Goal: Communication & Community: Answer question/provide support

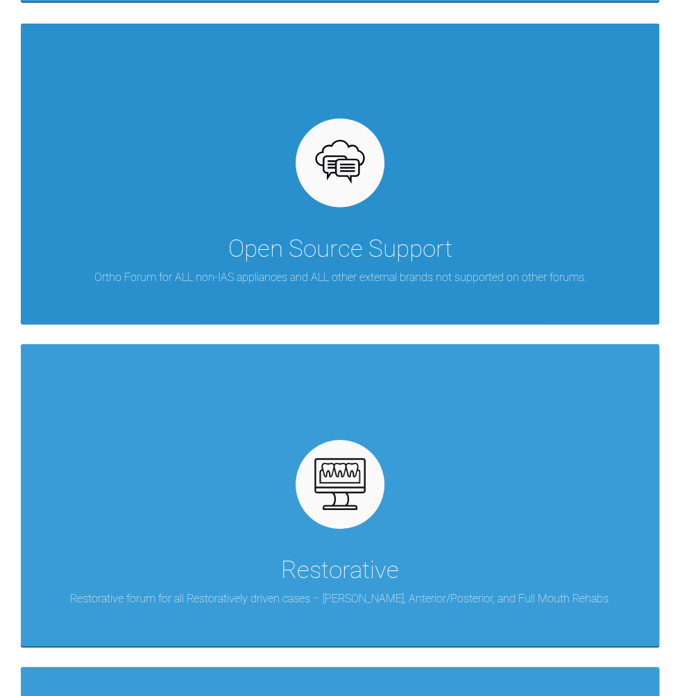
click at [535, 209] on div "Open Source Support Ortho Forum for ALL non-IAS appliances and ALL other extern…" at bounding box center [340, 175] width 638 height 302
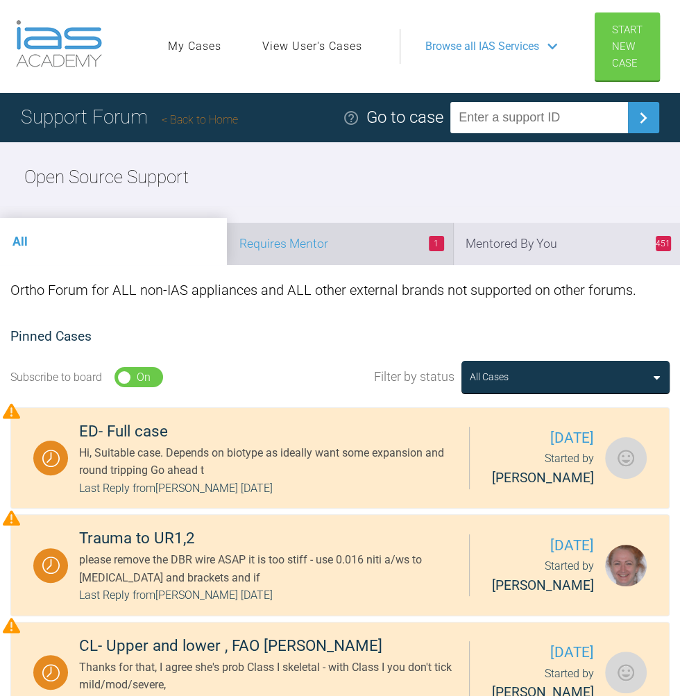
click at [397, 258] on li "1 Requires Mentor" at bounding box center [340, 244] width 227 height 42
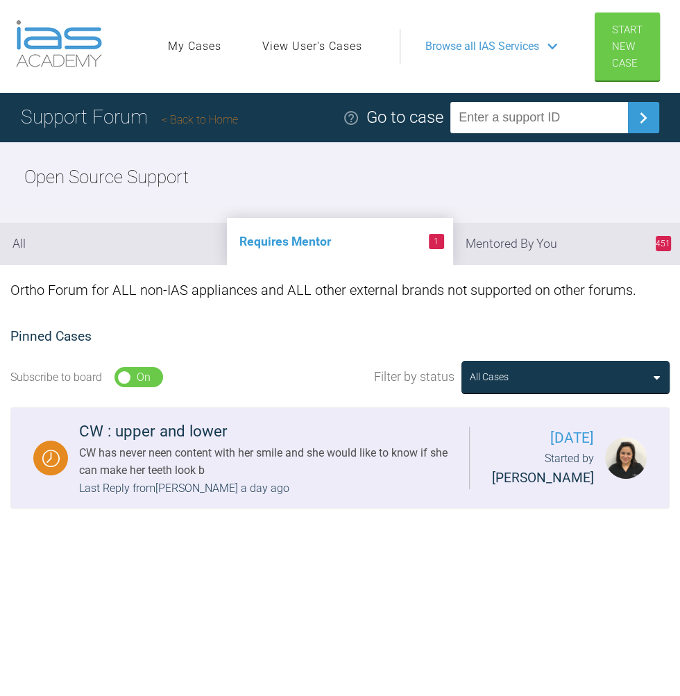
click at [210, 435] on div "CW : upper and lower" at bounding box center [268, 431] width 379 height 25
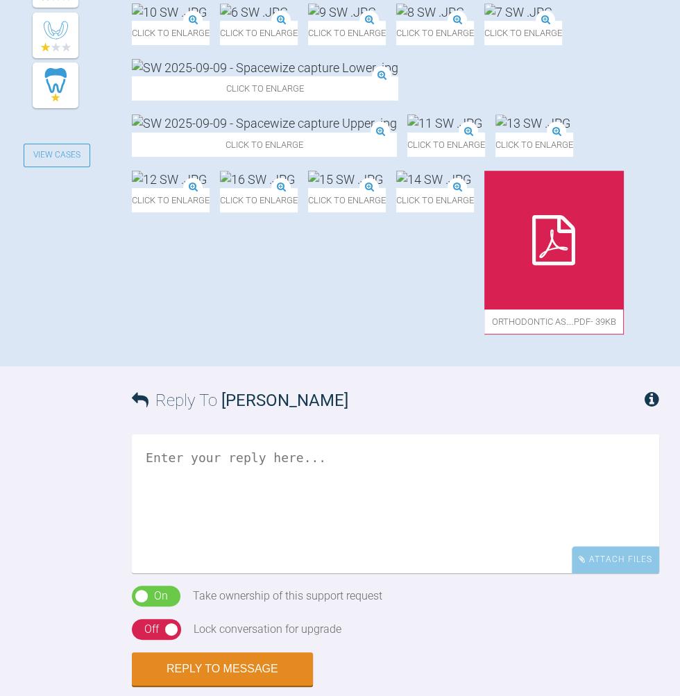
scroll to position [509, 0]
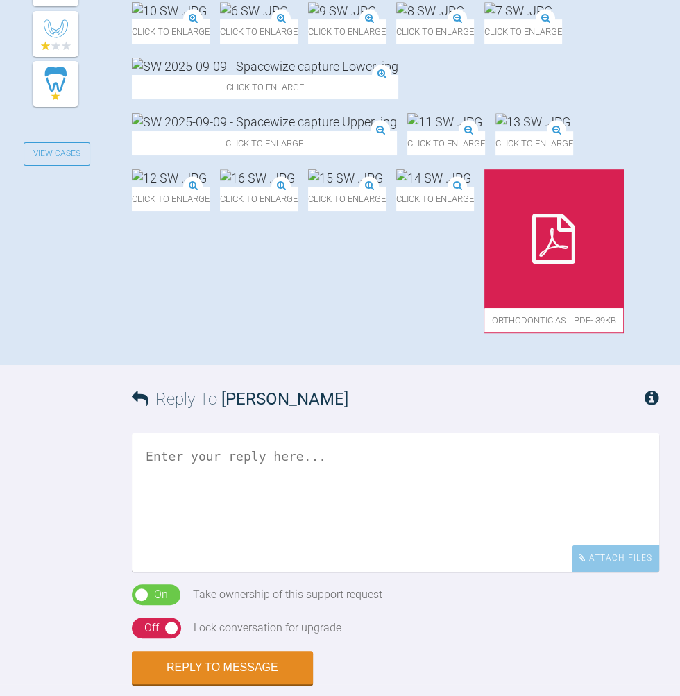
click at [397, 130] on img at bounding box center [264, 121] width 265 height 17
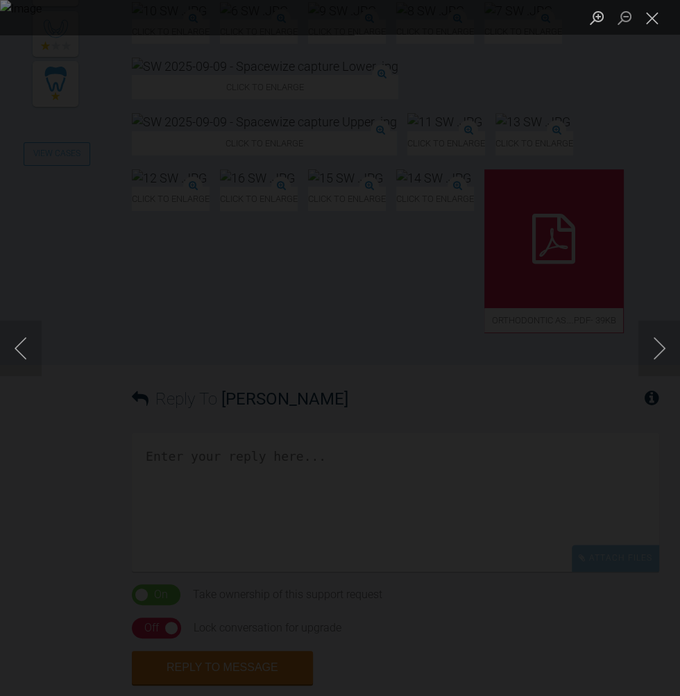
click at [535, 695] on div "Lightbox" at bounding box center [340, 348] width 680 height 696
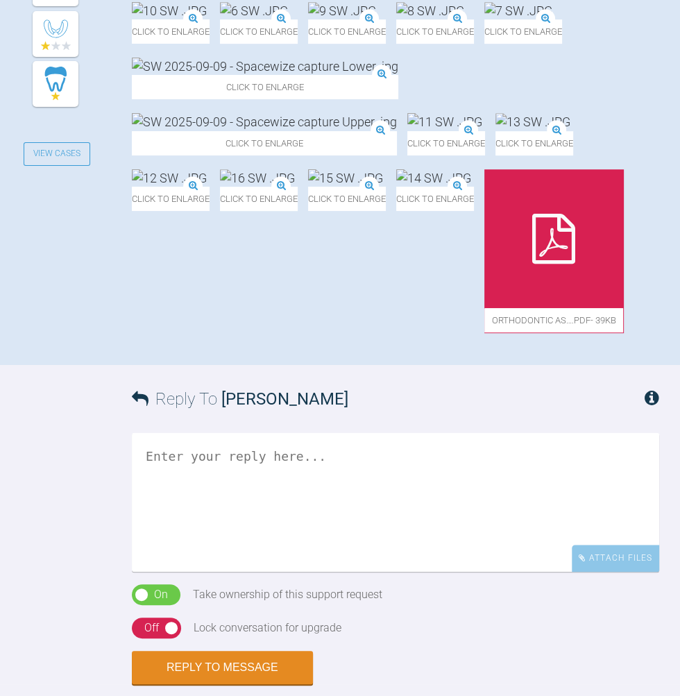
click at [407, 130] on img at bounding box center [444, 121] width 75 height 17
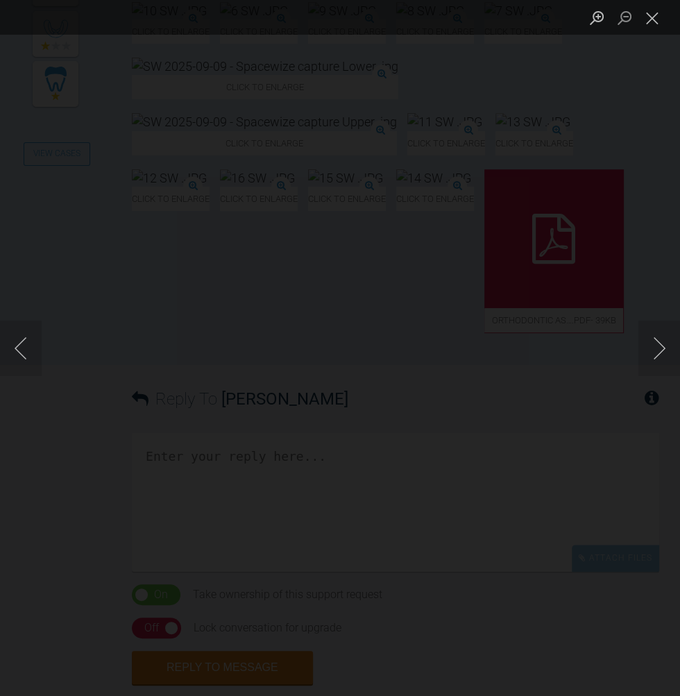
click at [535, 695] on div "Lightbox" at bounding box center [340, 348] width 680 height 696
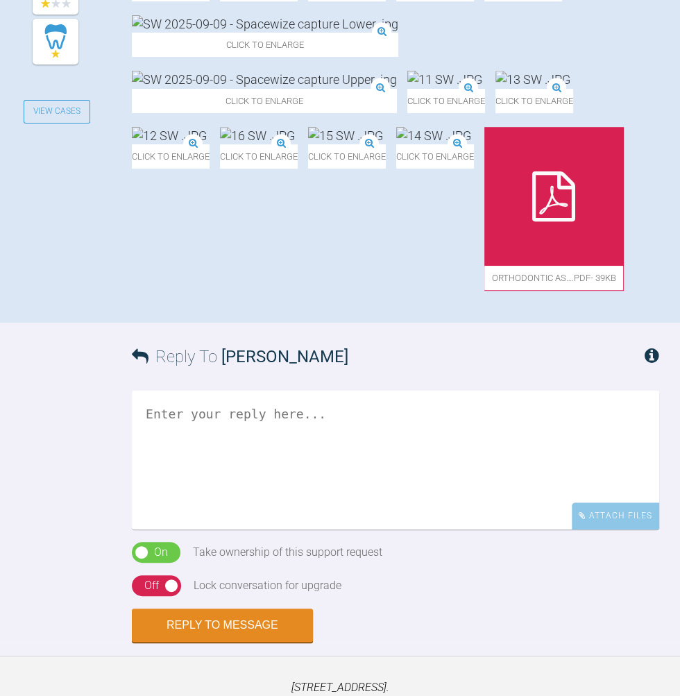
scroll to position [551, 0]
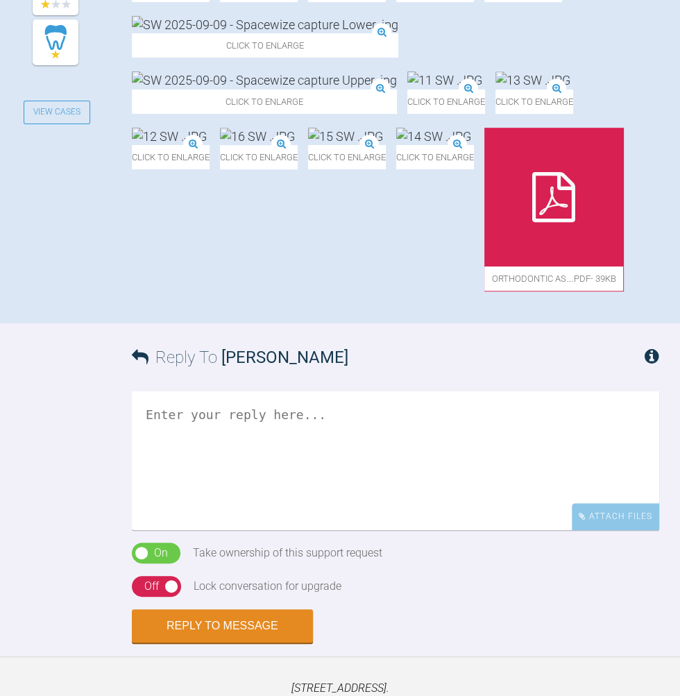
click at [207, 145] on img at bounding box center [169, 136] width 75 height 17
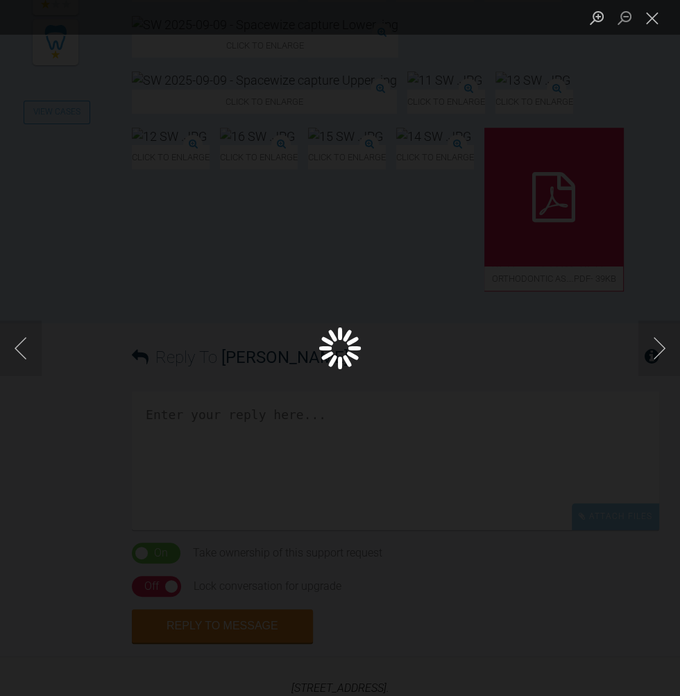
click at [635, 258] on div "Lightbox" at bounding box center [340, 348] width 680 height 696
click at [522, 695] on div "Lightbox" at bounding box center [340, 348] width 680 height 696
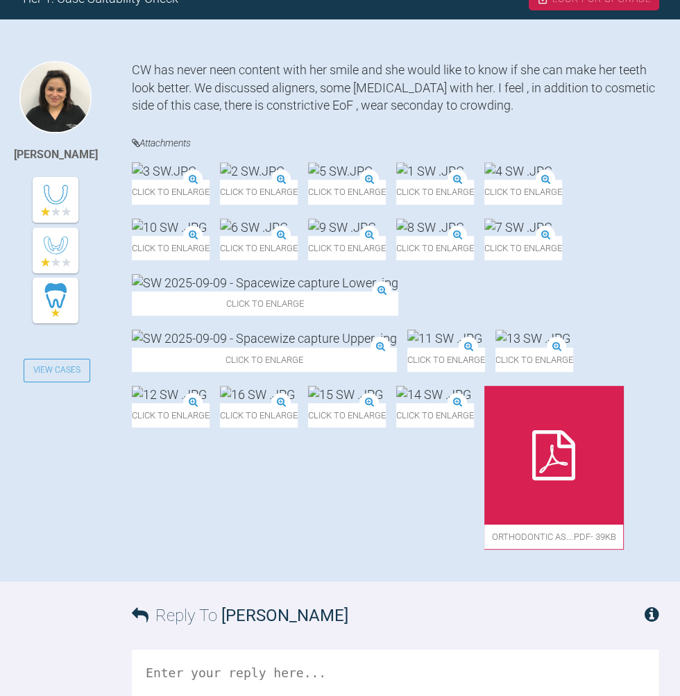
scroll to position [259, 0]
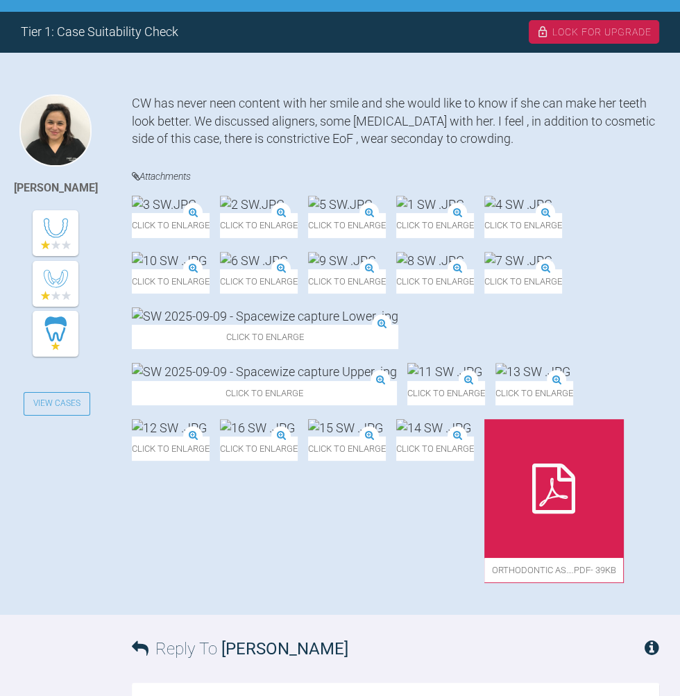
click at [484, 213] on img at bounding box center [518, 204] width 68 height 17
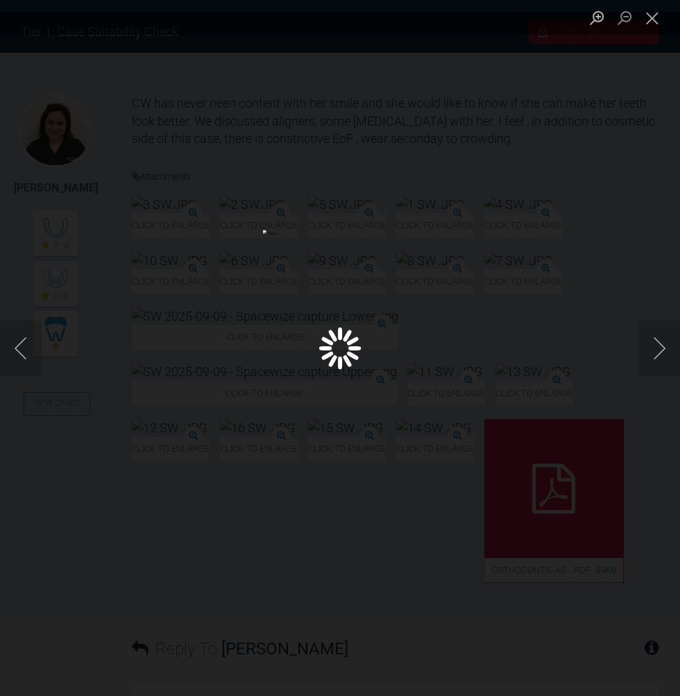
click at [605, 267] on div "Lightbox" at bounding box center [340, 348] width 680 height 696
click at [630, 206] on div "Lightbox" at bounding box center [340, 348] width 680 height 696
click at [666, 34] on ul "Lightbox" at bounding box center [631, 17] width 97 height 35
click at [653, 17] on button "Close lightbox" at bounding box center [652, 18] width 28 height 24
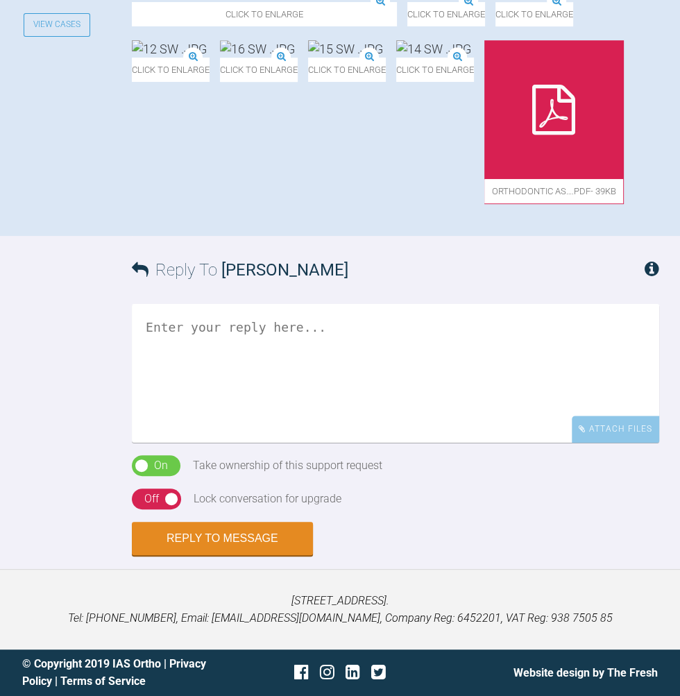
scroll to position [744, 0]
click at [484, 179] on div at bounding box center [553, 109] width 139 height 139
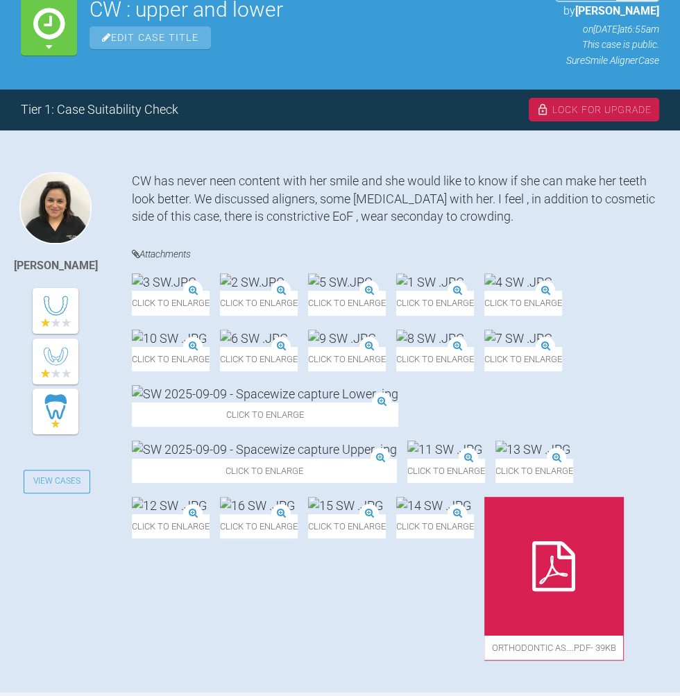
scroll to position [168, 0]
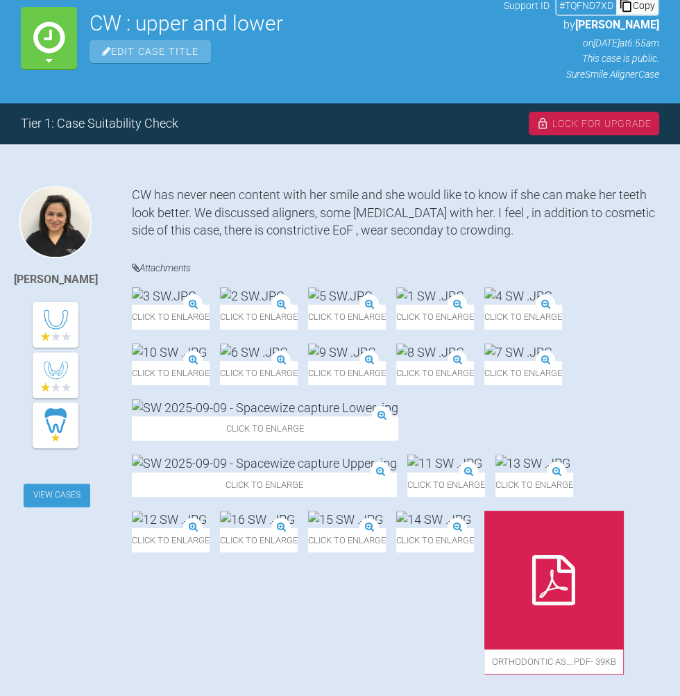
click at [58, 494] on link "View Cases" at bounding box center [57, 495] width 67 height 24
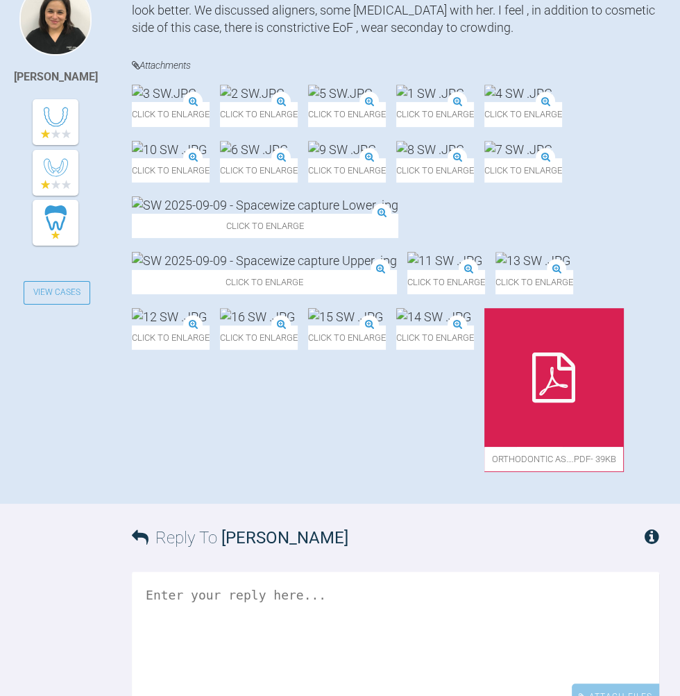
scroll to position [384, 0]
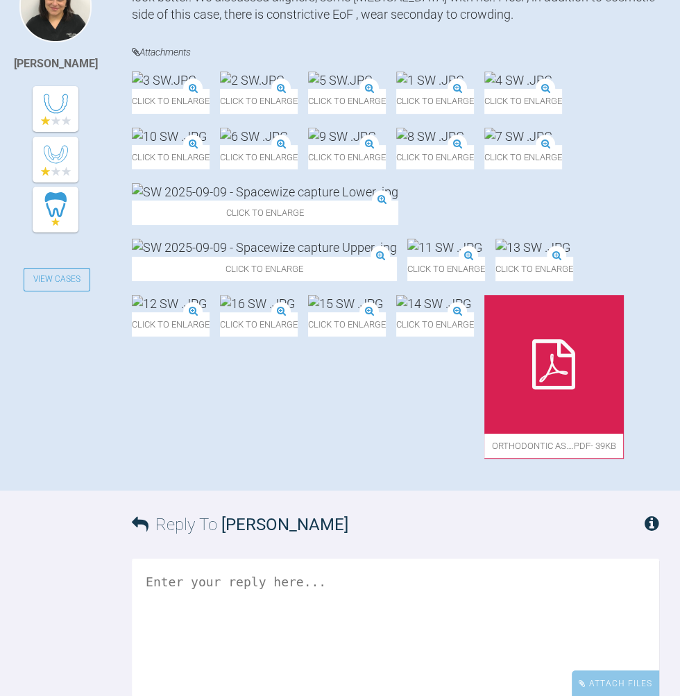
click at [397, 256] on img at bounding box center [264, 247] width 265 height 17
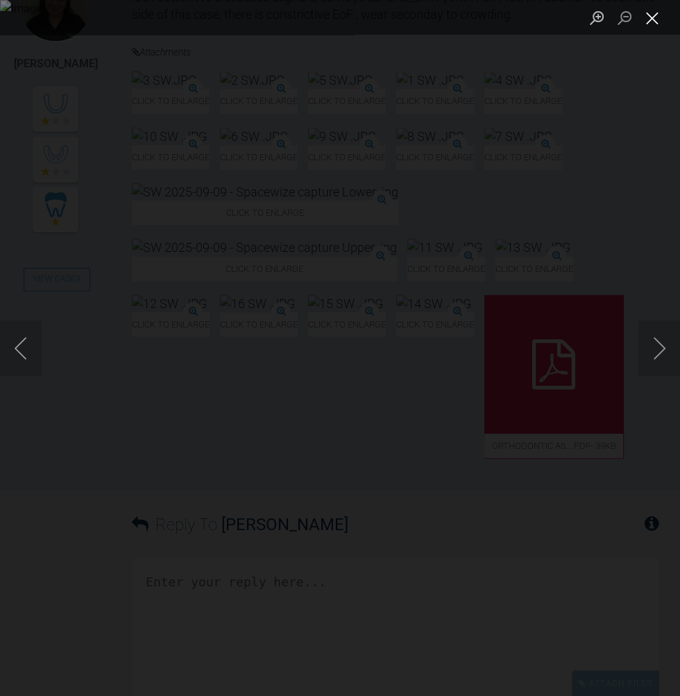
click at [663, 24] on button "Close lightbox" at bounding box center [652, 18] width 28 height 24
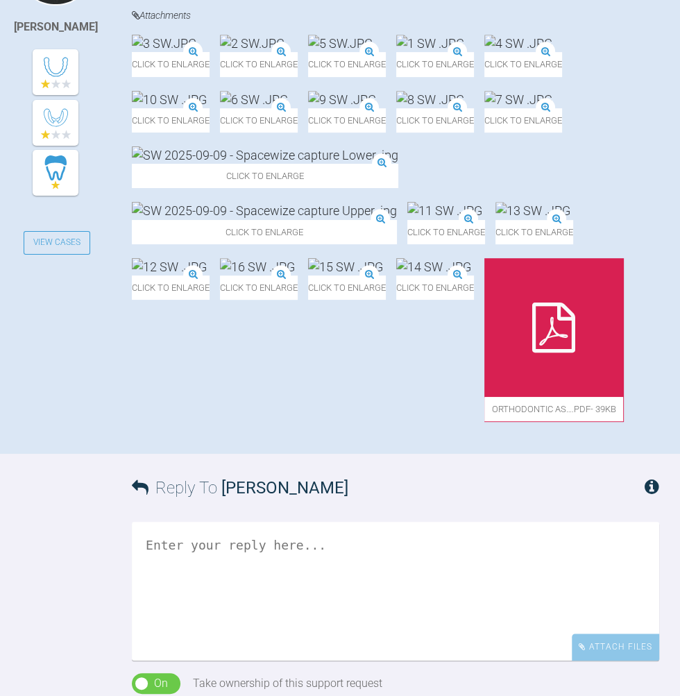
scroll to position [416, 0]
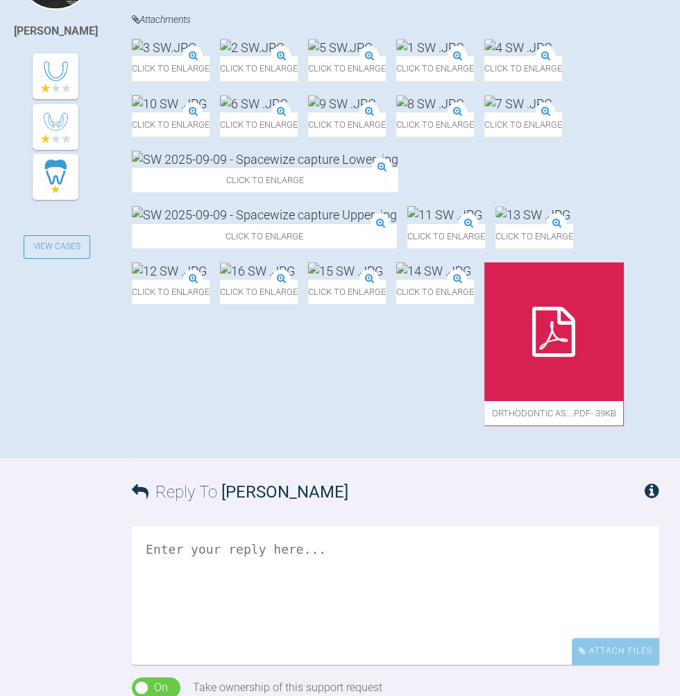
click at [484, 56] on img at bounding box center [518, 47] width 68 height 17
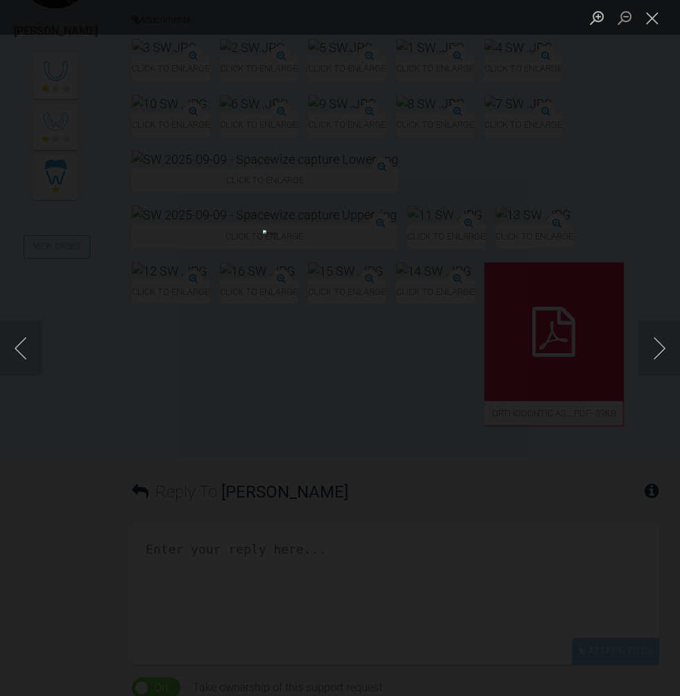
click at [517, 695] on div "Lightbox" at bounding box center [340, 348] width 680 height 696
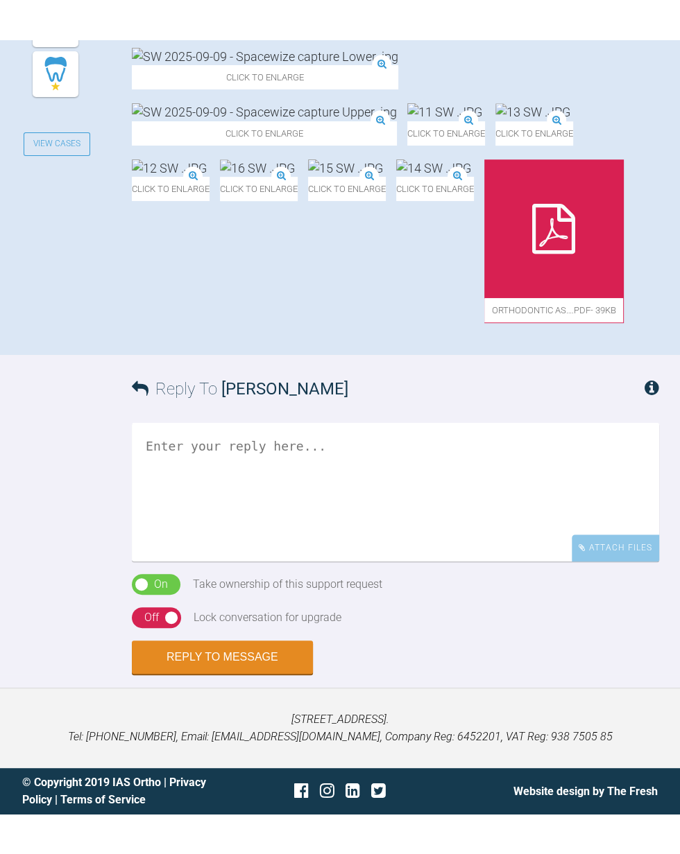
scroll to position [1066, 0]
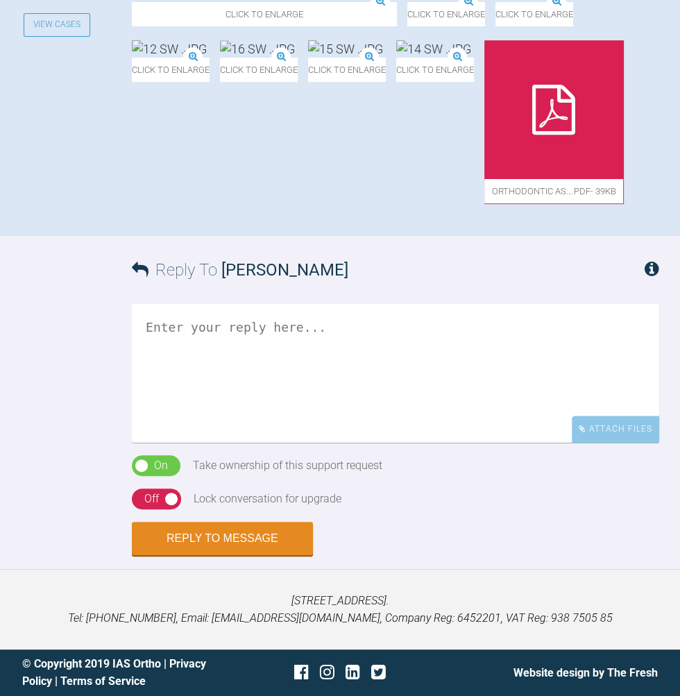
click at [400, 442] on textarea at bounding box center [395, 373] width 527 height 139
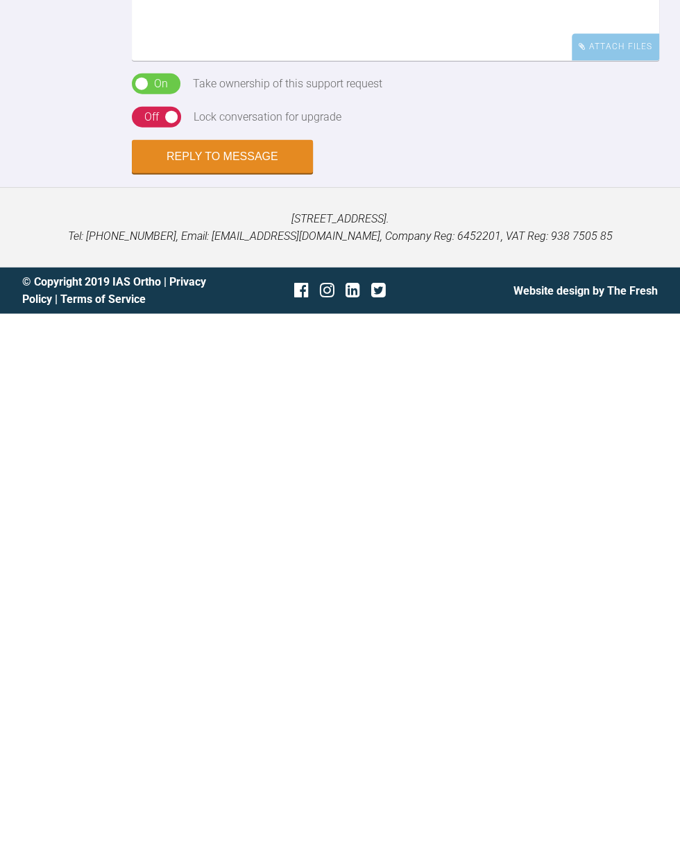
scroll to position [960, 0]
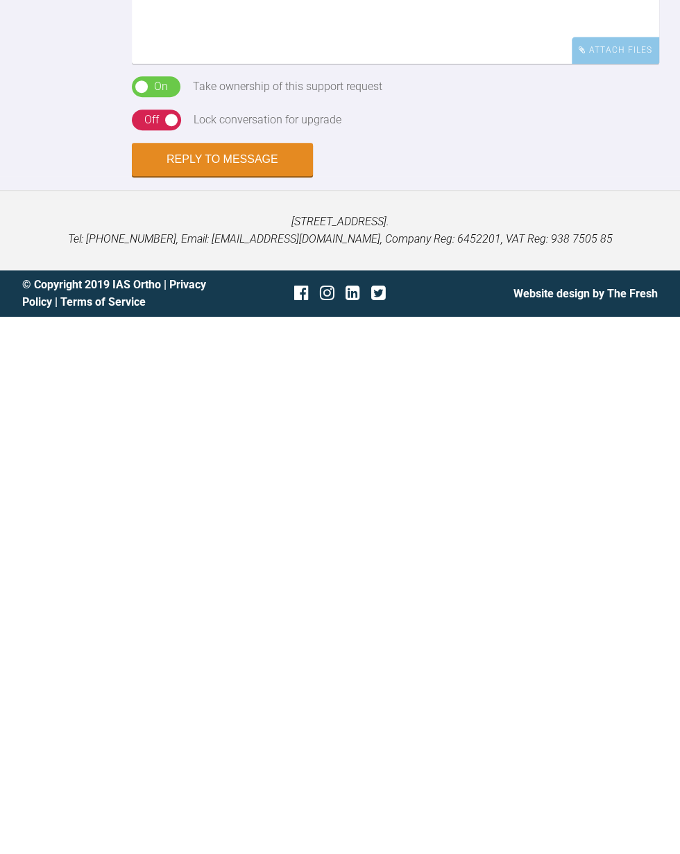
click at [313, 601] on textarea "Hi [PERSON_NAME]," at bounding box center [395, 532] width 527 height 139
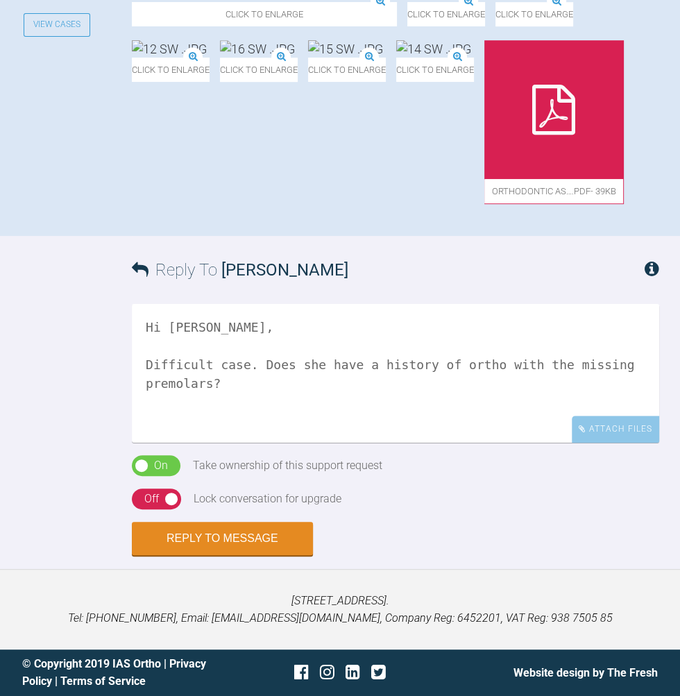
scroll to position [101, 0]
click at [337, 431] on textarea "Hi [PERSON_NAME], Difficult case. Does she have a history of ortho with the mis…" at bounding box center [395, 373] width 527 height 139
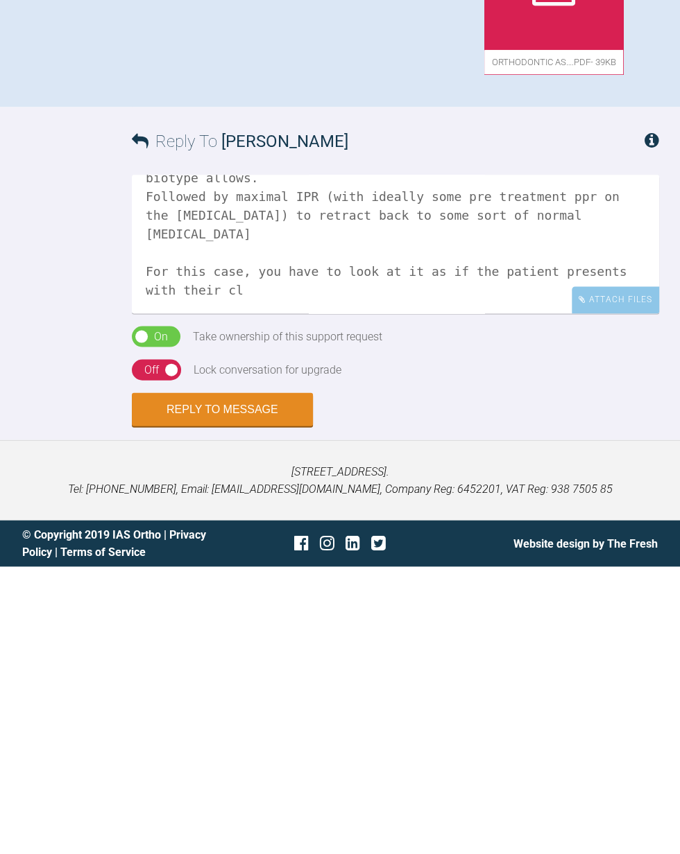
scroll to position [663, 0]
click at [245, 596] on textarea "Hi [PERSON_NAME], Difficult case. Does she have a history of ortho with the mis…" at bounding box center [395, 532] width 527 height 139
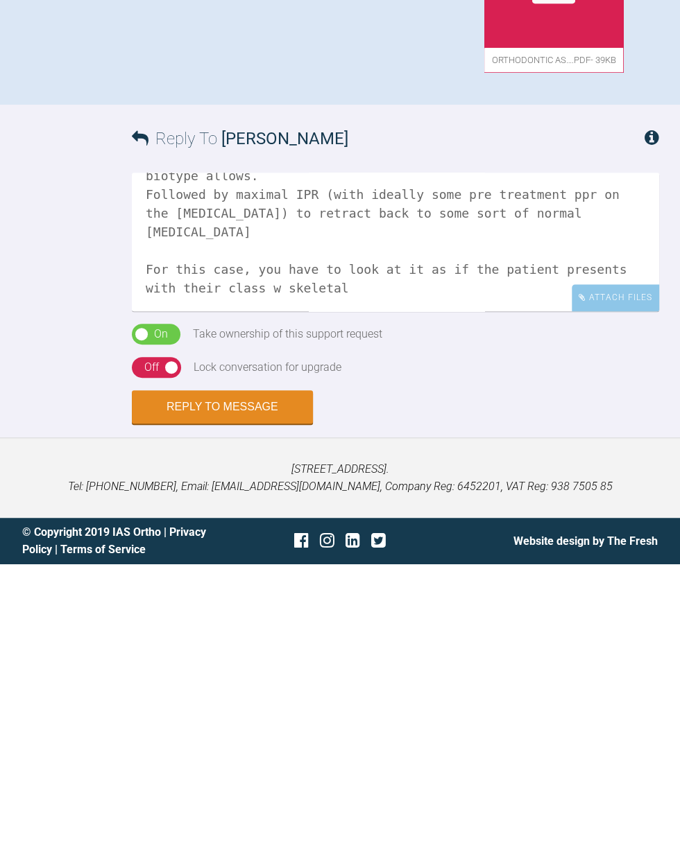
scroll to position [1084, 0]
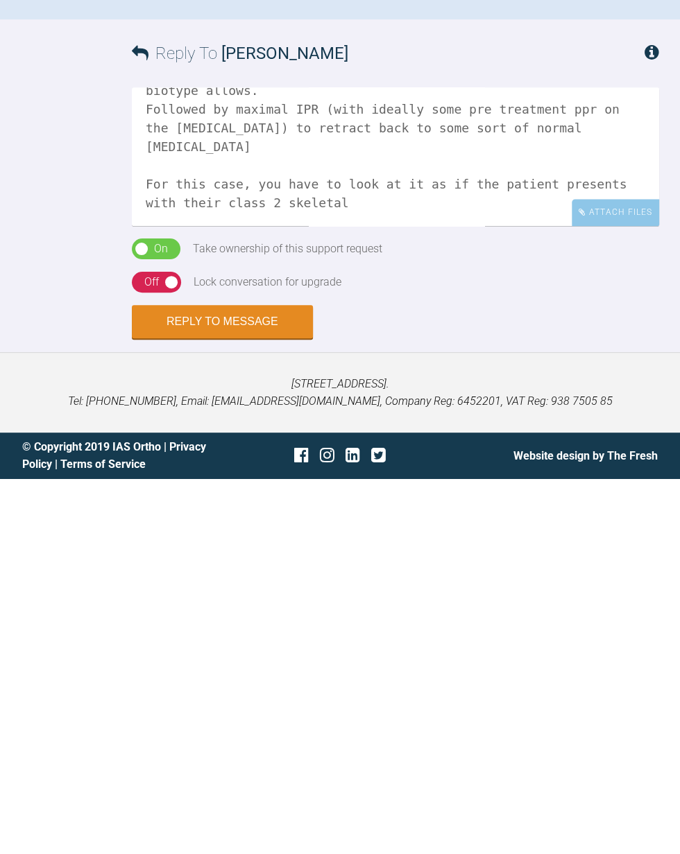
click at [427, 602] on div "Hi [PERSON_NAME], Difficult case. Does she have a history of ortho with the mis…" at bounding box center [395, 538] width 527 height 151
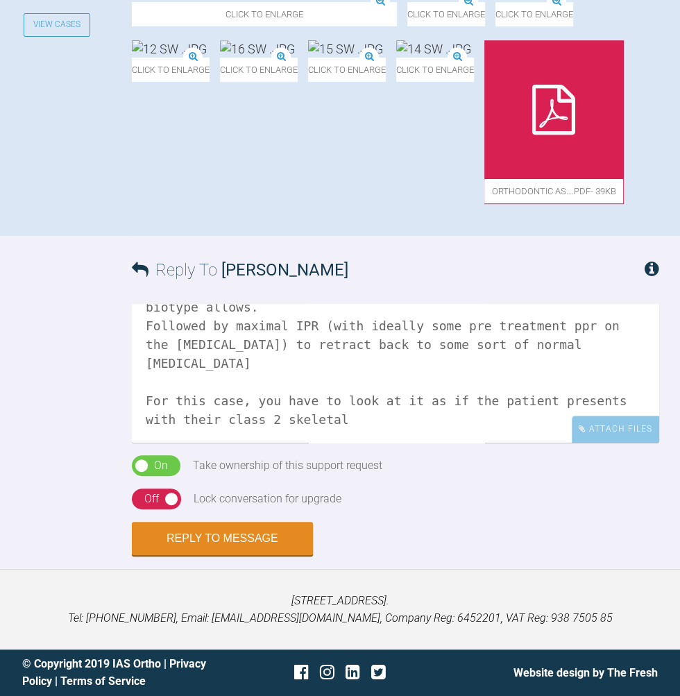
click at [428, 442] on textarea "Hi [PERSON_NAME], Difficult case. Does she have a history of ortho with the mis…" at bounding box center [395, 373] width 527 height 139
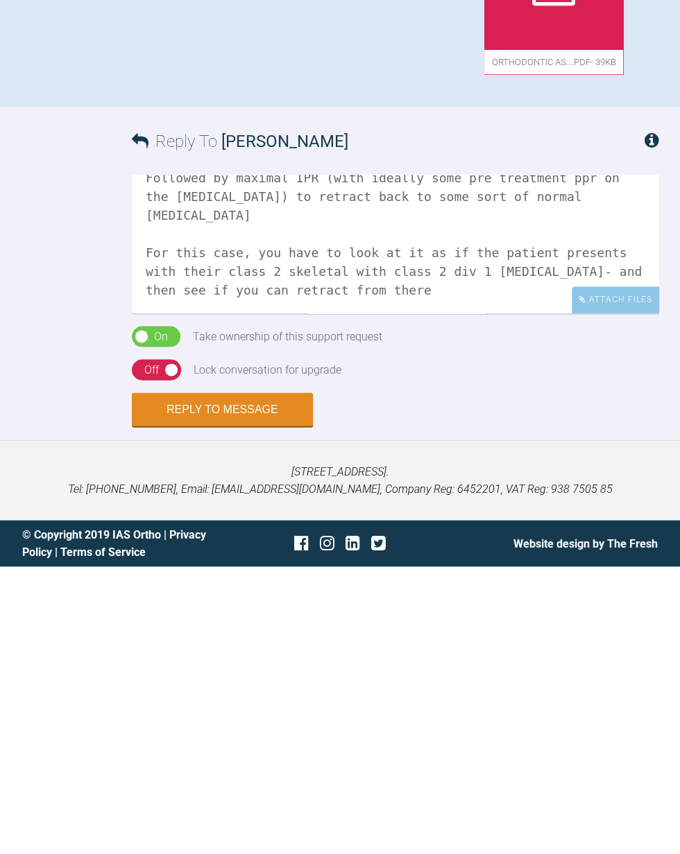
scroll to position [795, 0]
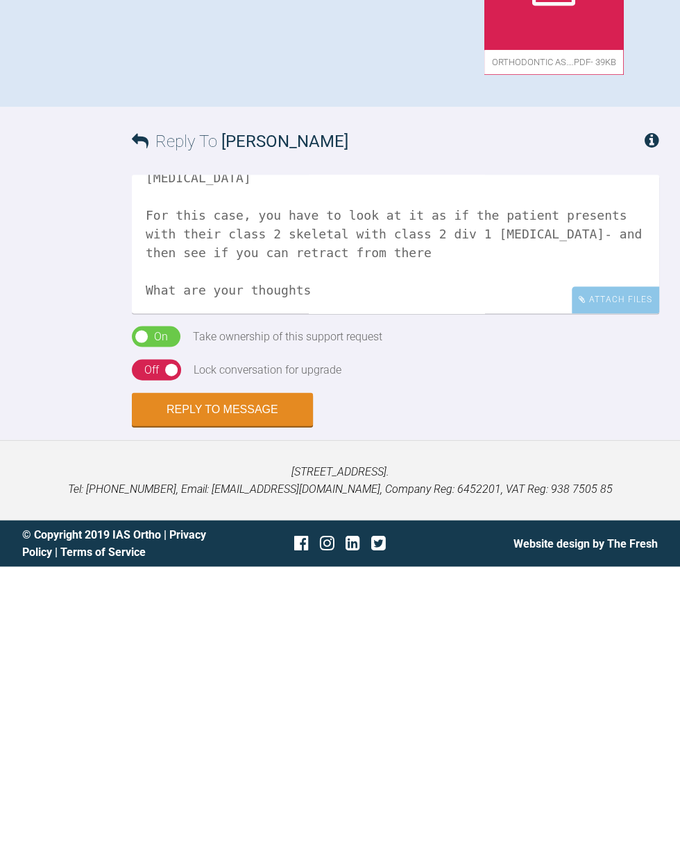
click at [461, 535] on textarea "Hi [PERSON_NAME], Difficult case. Does she have a history of ortho with the mis…" at bounding box center [395, 532] width 527 height 139
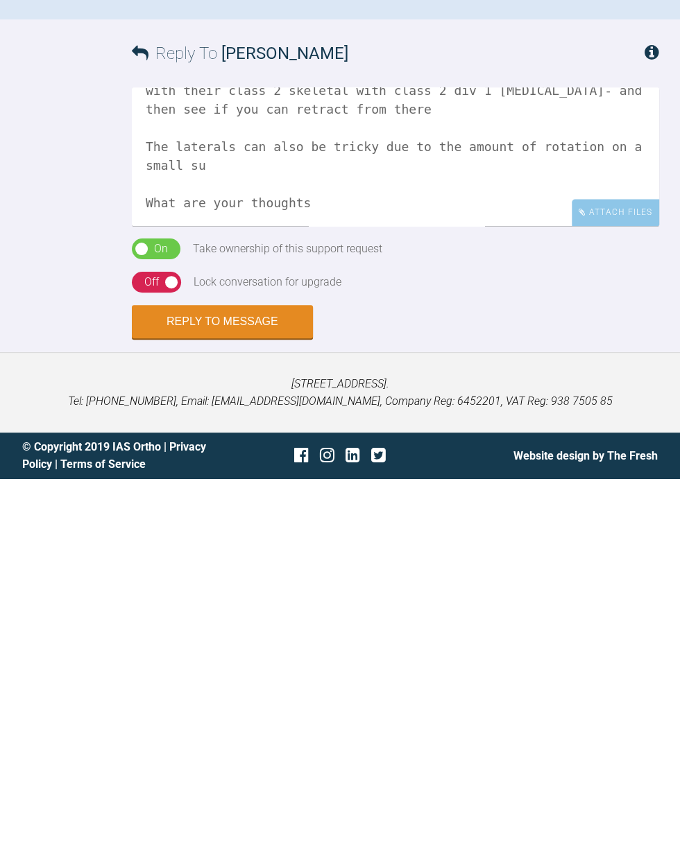
scroll to position [927, 0]
click at [496, 586] on textarea "Hi [PERSON_NAME], Difficult case. Does she have a history of ortho with the mis…" at bounding box center [395, 532] width 527 height 139
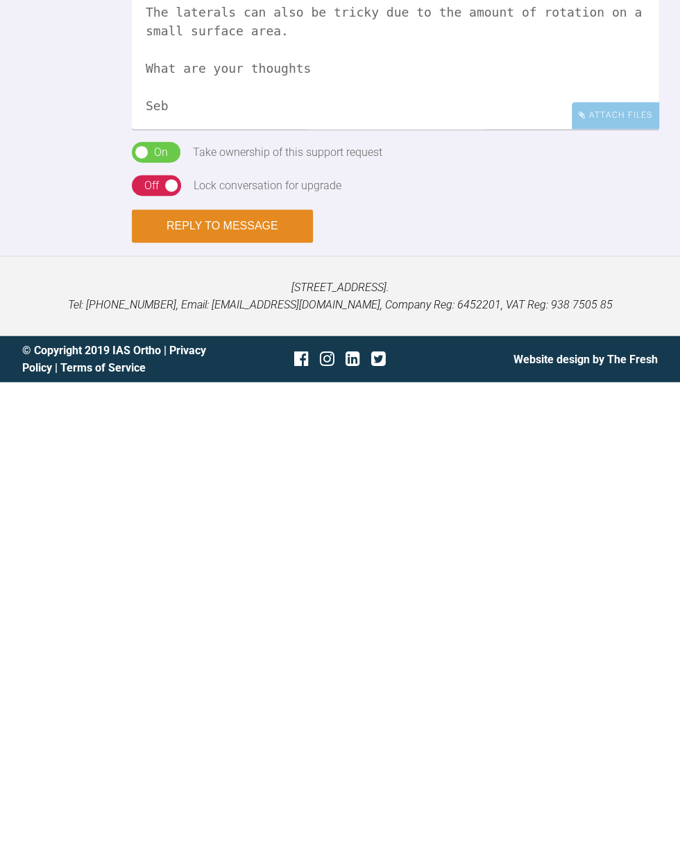
type textarea "Hi [PERSON_NAME], Difficult case. Does she have a history of ortho with the mis…"
click at [265, 690] on button "Reply to Message" at bounding box center [222, 698] width 181 height 33
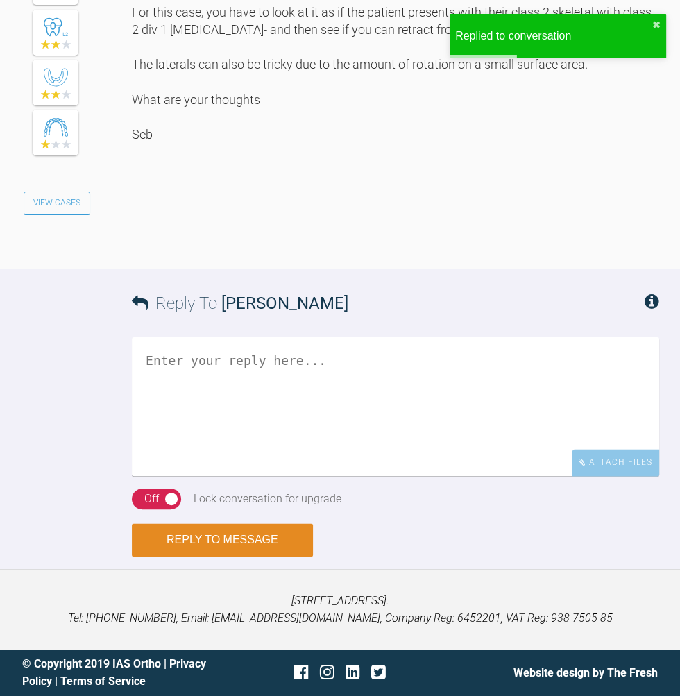
scroll to position [0, 0]
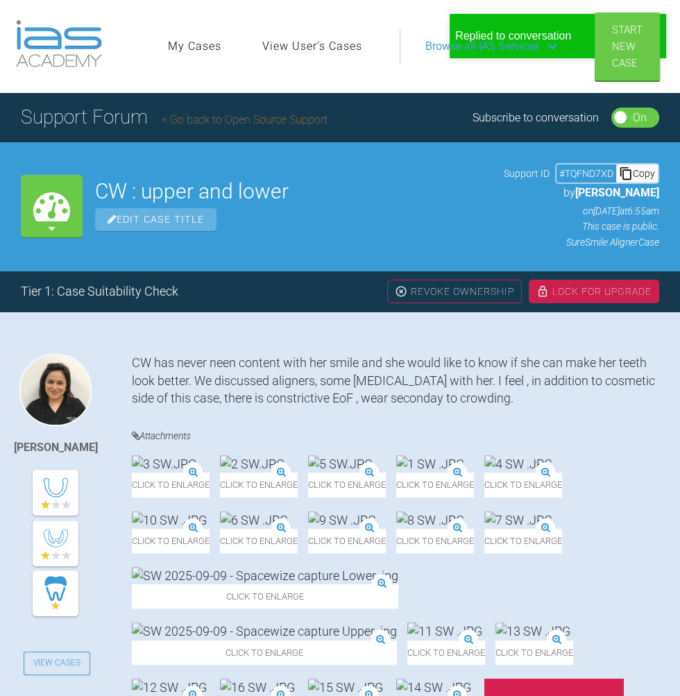
click at [289, 125] on link "Go back to Open Source Support" at bounding box center [245, 119] width 166 height 13
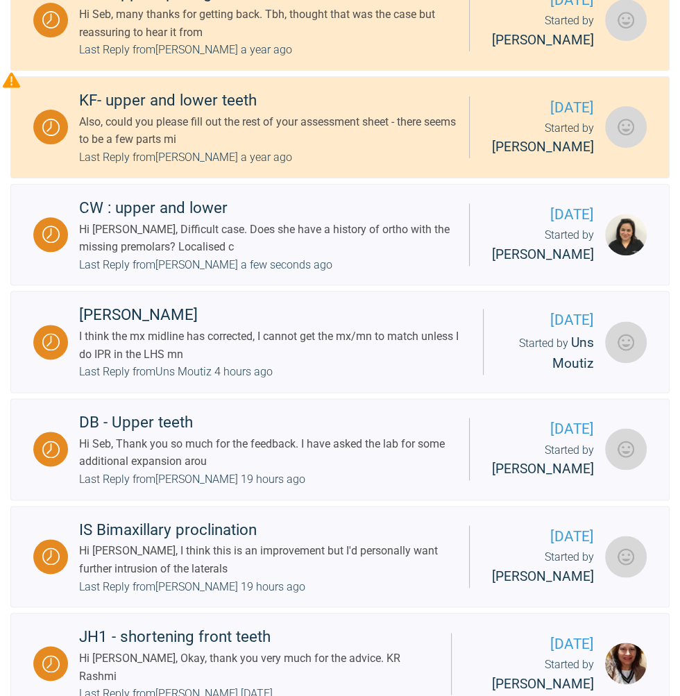
scroll to position [1068, 0]
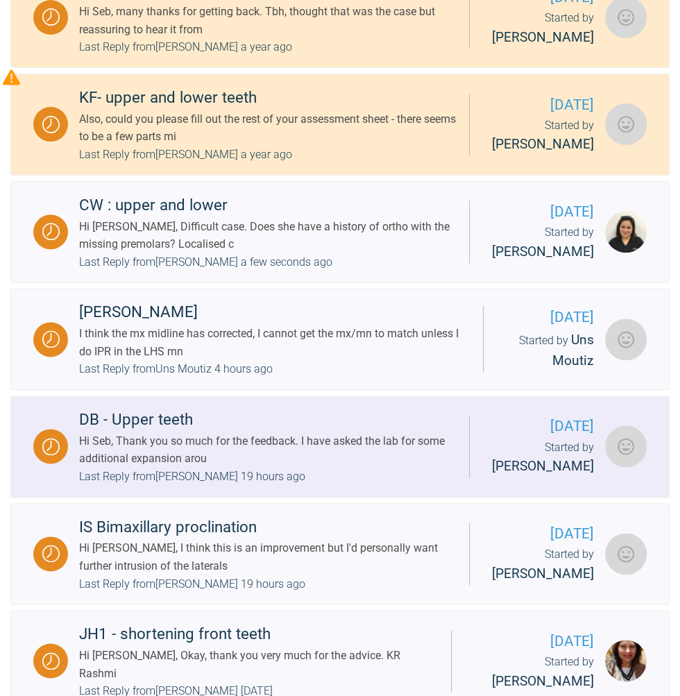
click at [424, 441] on link "DB - Upper teeth Hi Seb, Thank you so much for the feedback. I have asked the l…" at bounding box center [339, 446] width 659 height 102
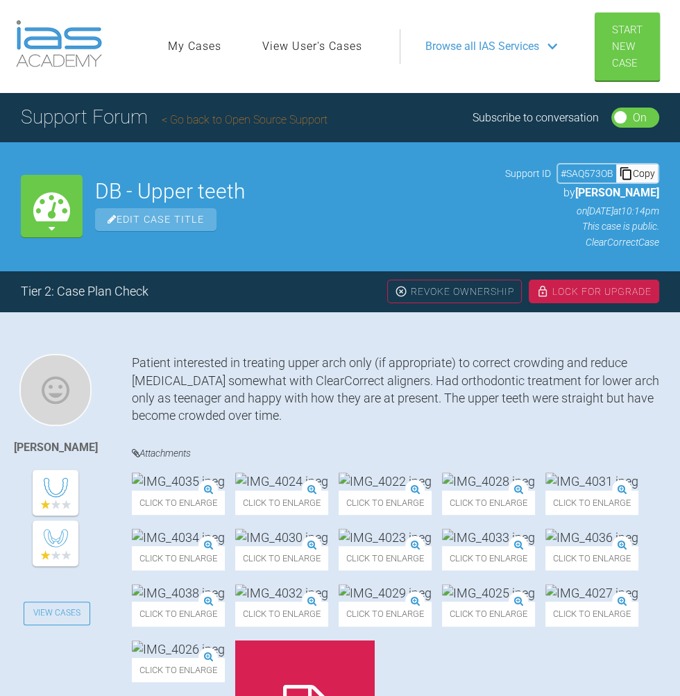
click at [308, 122] on link "Go back to Open Source Support" at bounding box center [245, 119] width 166 height 13
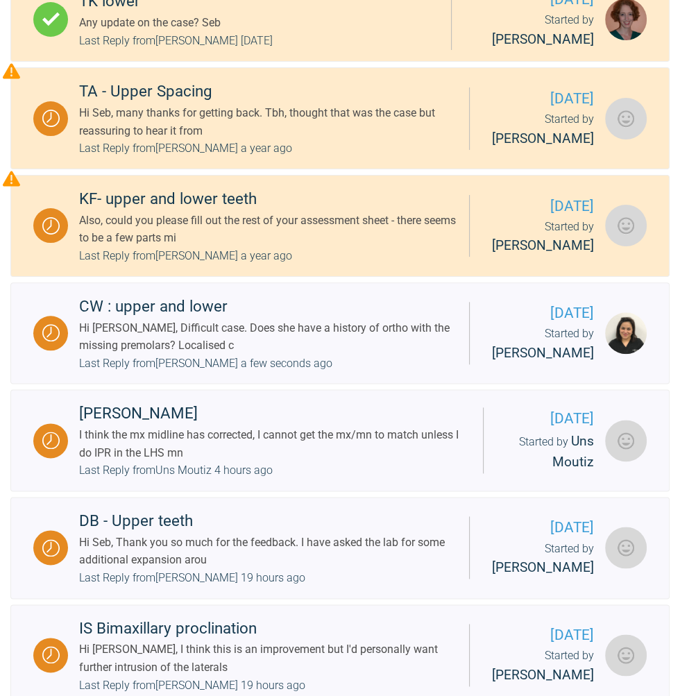
scroll to position [979, 0]
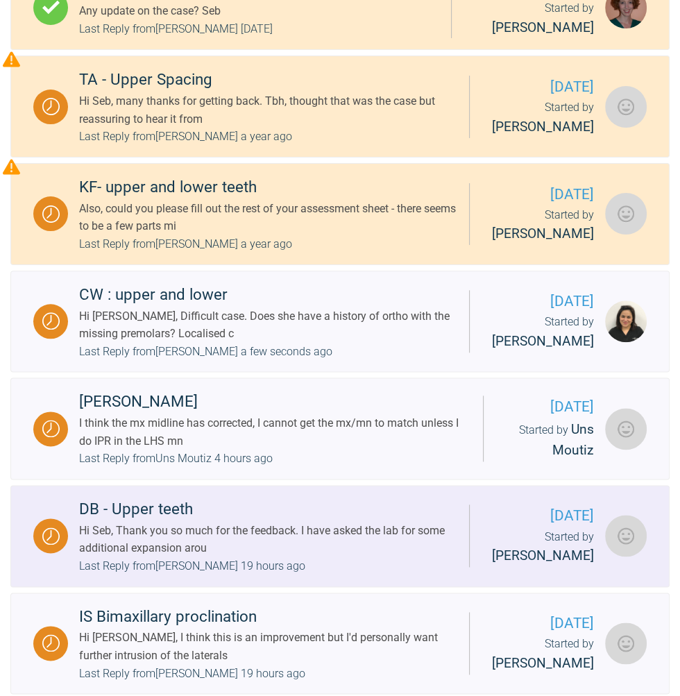
click at [322, 557] on div "Hi Seb, Thank you so much for the feedback. I have asked the lab for some addit…" at bounding box center [268, 539] width 379 height 35
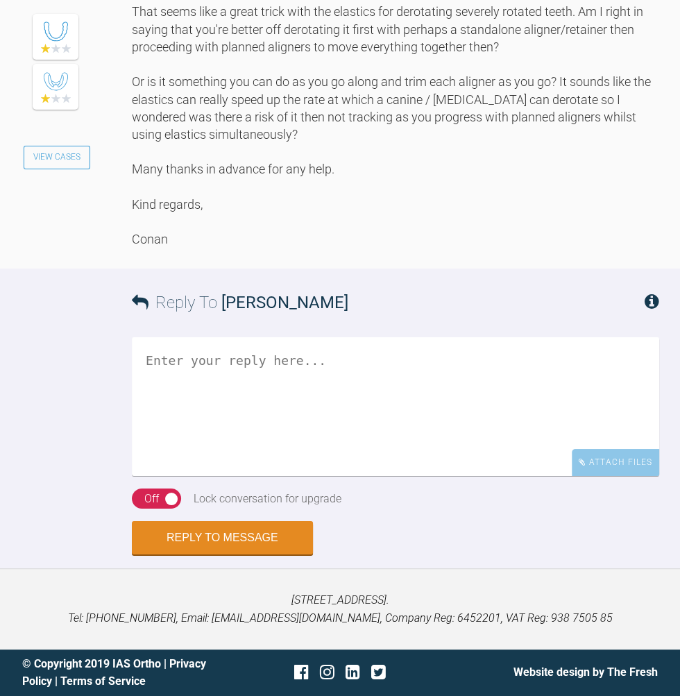
scroll to position [3715, 0]
click at [396, 476] on textarea at bounding box center [395, 406] width 527 height 139
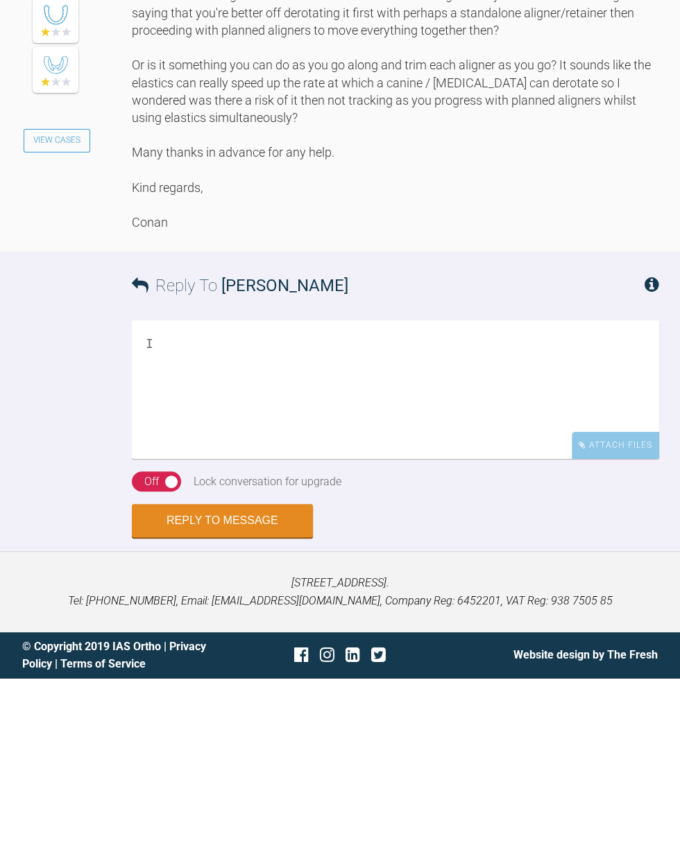
scroll to position [3807, 0]
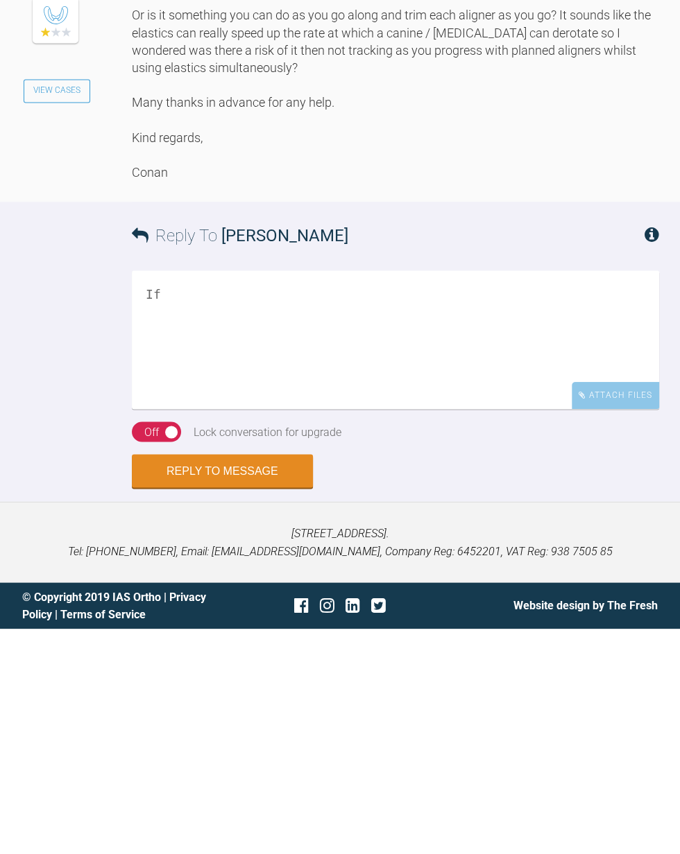
type textarea "If"
type textarea "E"
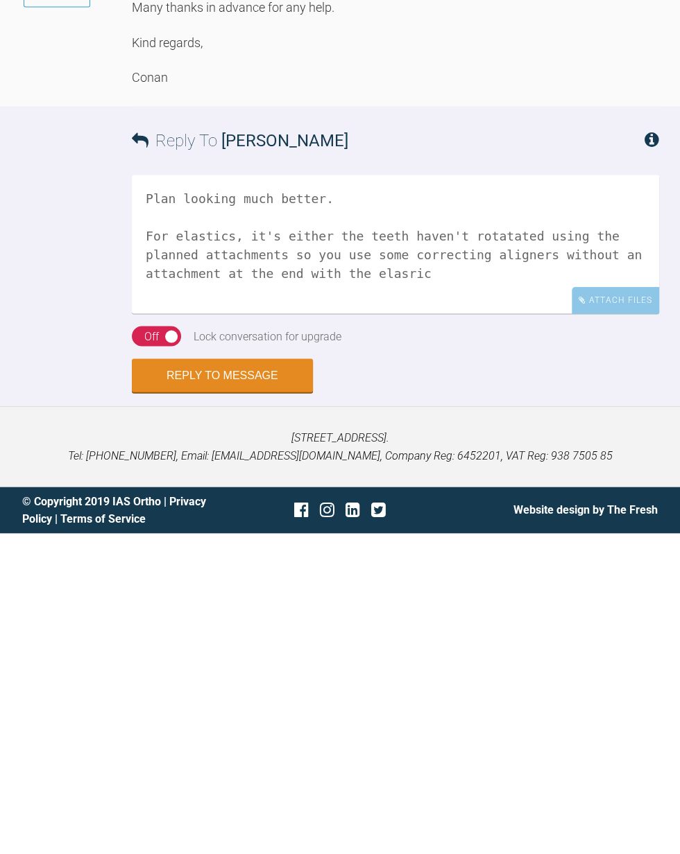
scroll to position [135, 0]
click at [194, 605] on textarea "Plan looking much better. For elastics, it's either the teeth haven't rotatated…" at bounding box center [395, 565] width 527 height 139
click at [399, 603] on textarea "Plan looking much better. For elastics, it's either the teeth haven't rotatated…" at bounding box center [395, 565] width 527 height 139
click at [212, 625] on textarea "Plan looking much better. For elastics, it's either the teeth haven't rotatated…" at bounding box center [395, 565] width 527 height 139
click at [395, 605] on textarea "Plan looking much better. For elastics, it's either the teeth haven't rotatated…" at bounding box center [395, 565] width 527 height 139
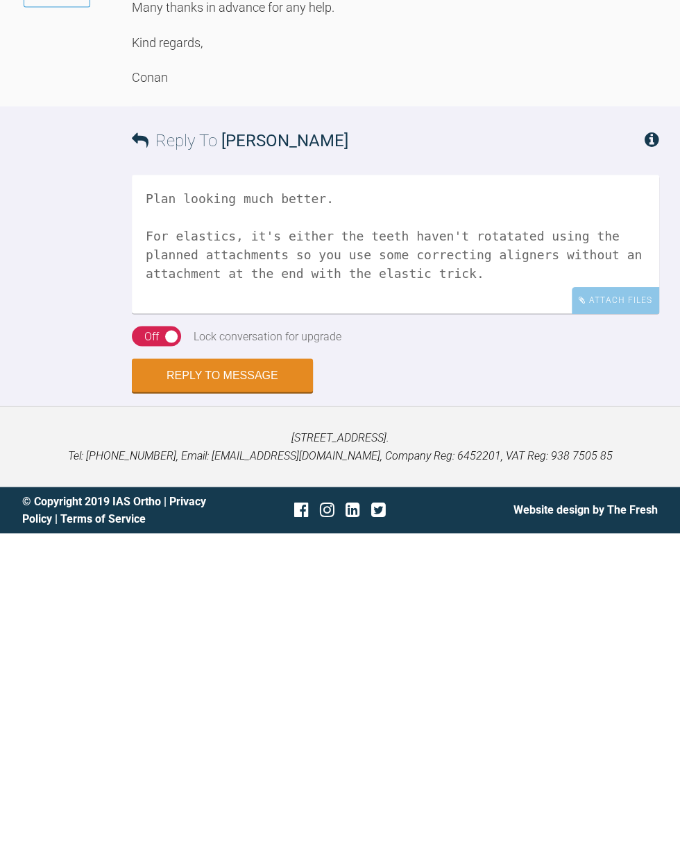
click at [479, 630] on textarea "Plan looking much better. For elastics, it's either the teeth haven't rotatated…" at bounding box center [395, 565] width 527 height 139
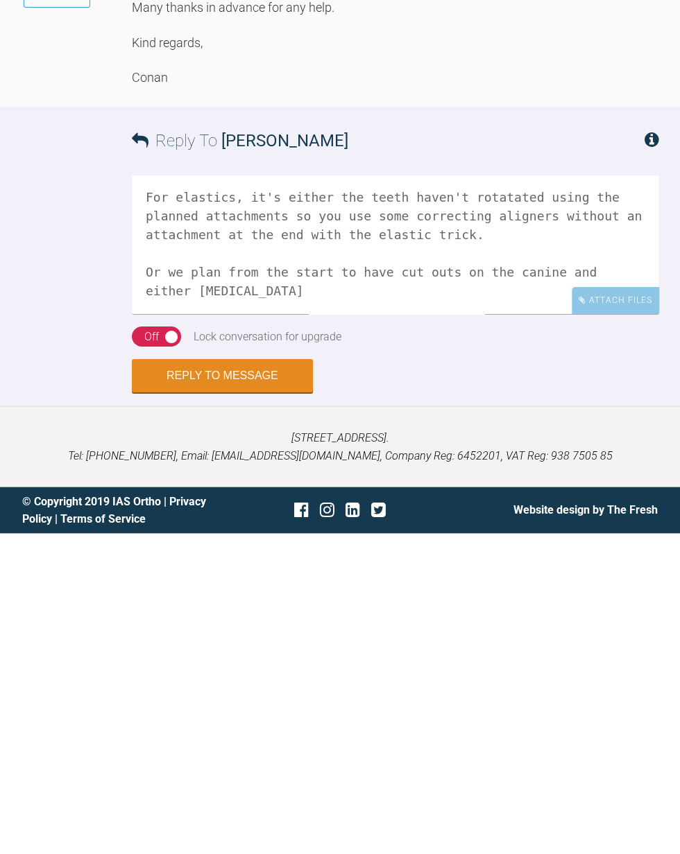
scroll to position [267, 0]
click at [150, 601] on textarea "Plan looking much better. For elastics, it's either the teeth haven't rotatated…" at bounding box center [395, 565] width 527 height 139
click at [557, 585] on textarea "Plan looking much better. For elastics, it's either the teeth haven't rotatated…" at bounding box center [395, 565] width 527 height 139
click at [447, 624] on textarea "Plan looking much better. For elastics, it's either the teeth haven't rotatated…" at bounding box center [395, 565] width 527 height 139
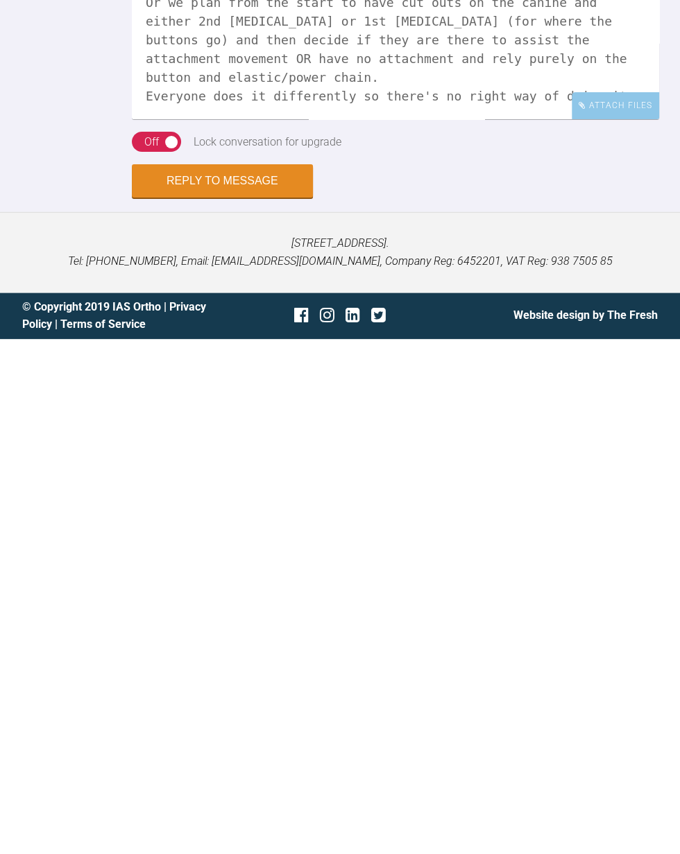
scroll to position [3807, 0]
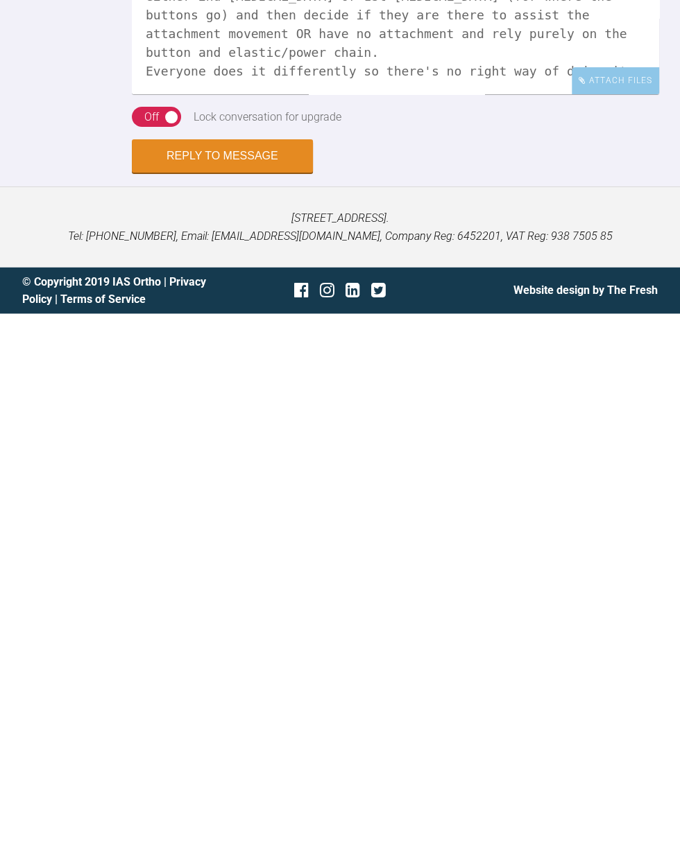
click at [506, 616] on textarea "Plan looking much better. For elastics, it's either the teeth haven't rotatated…" at bounding box center [395, 565] width 527 height 139
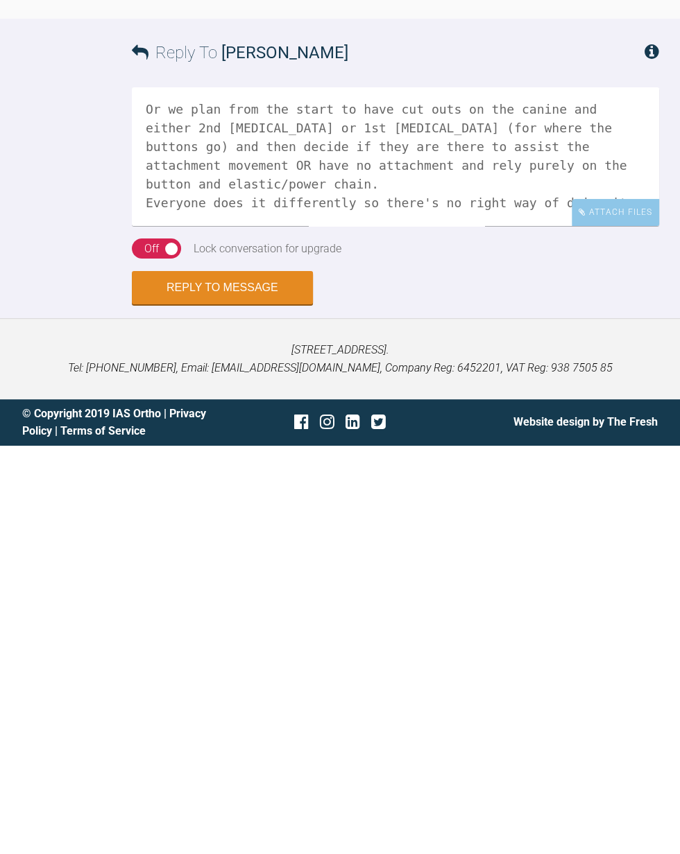
scroll to position [564, 0]
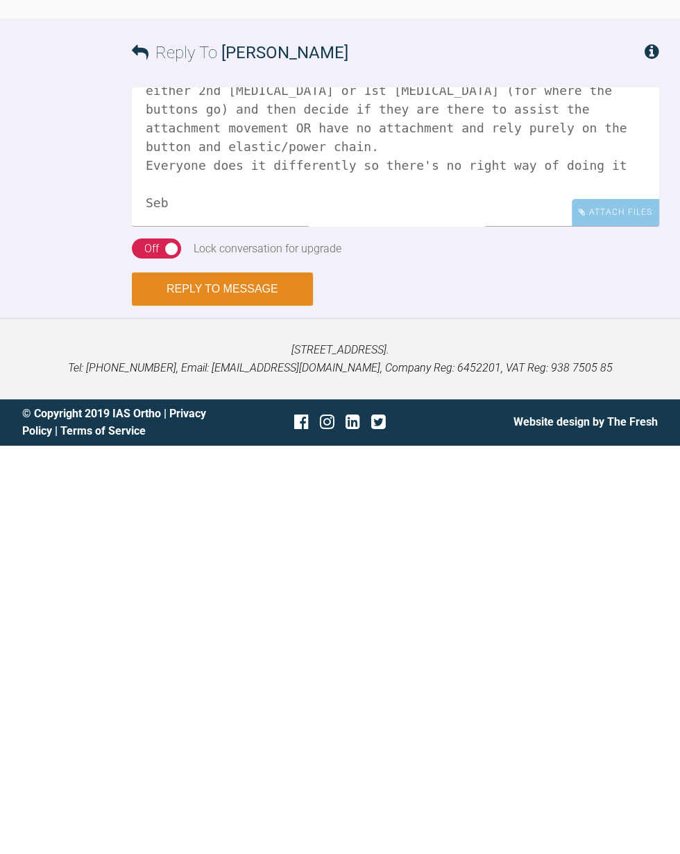
type textarea "Plan looking much better. For elastics, it's either the teeth haven't rotatated…"
click at [281, 691] on button "Reply to Message" at bounding box center [222, 697] width 181 height 33
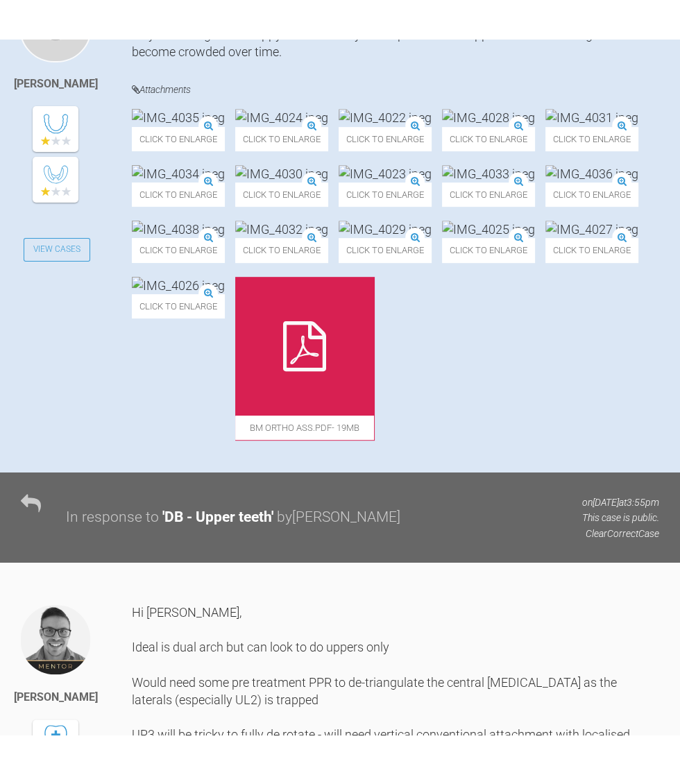
scroll to position [393, 0]
